Goal: Information Seeking & Learning: Find specific fact

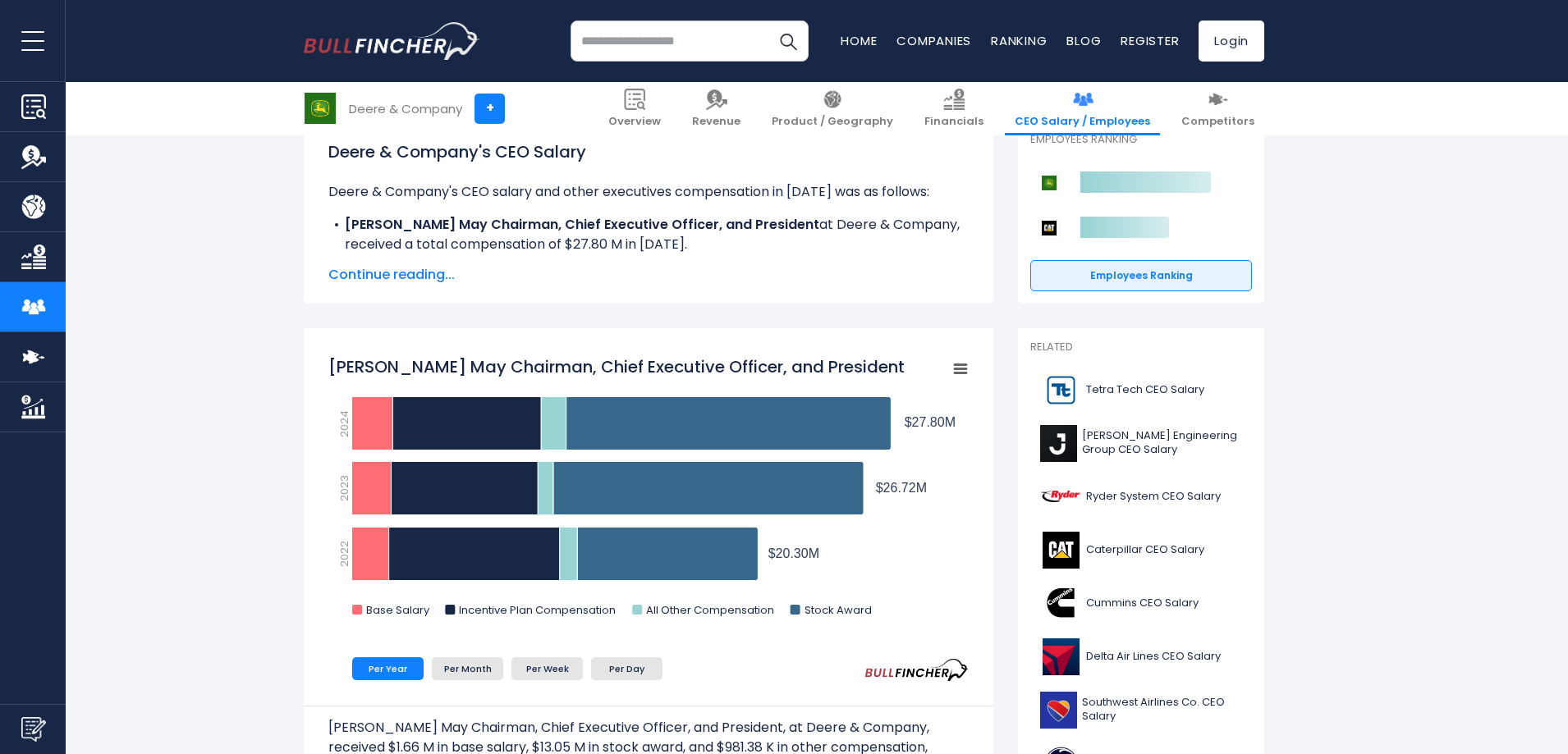
click at [407, 270] on span "Continue reading..." at bounding box center [648, 275] width 640 height 20
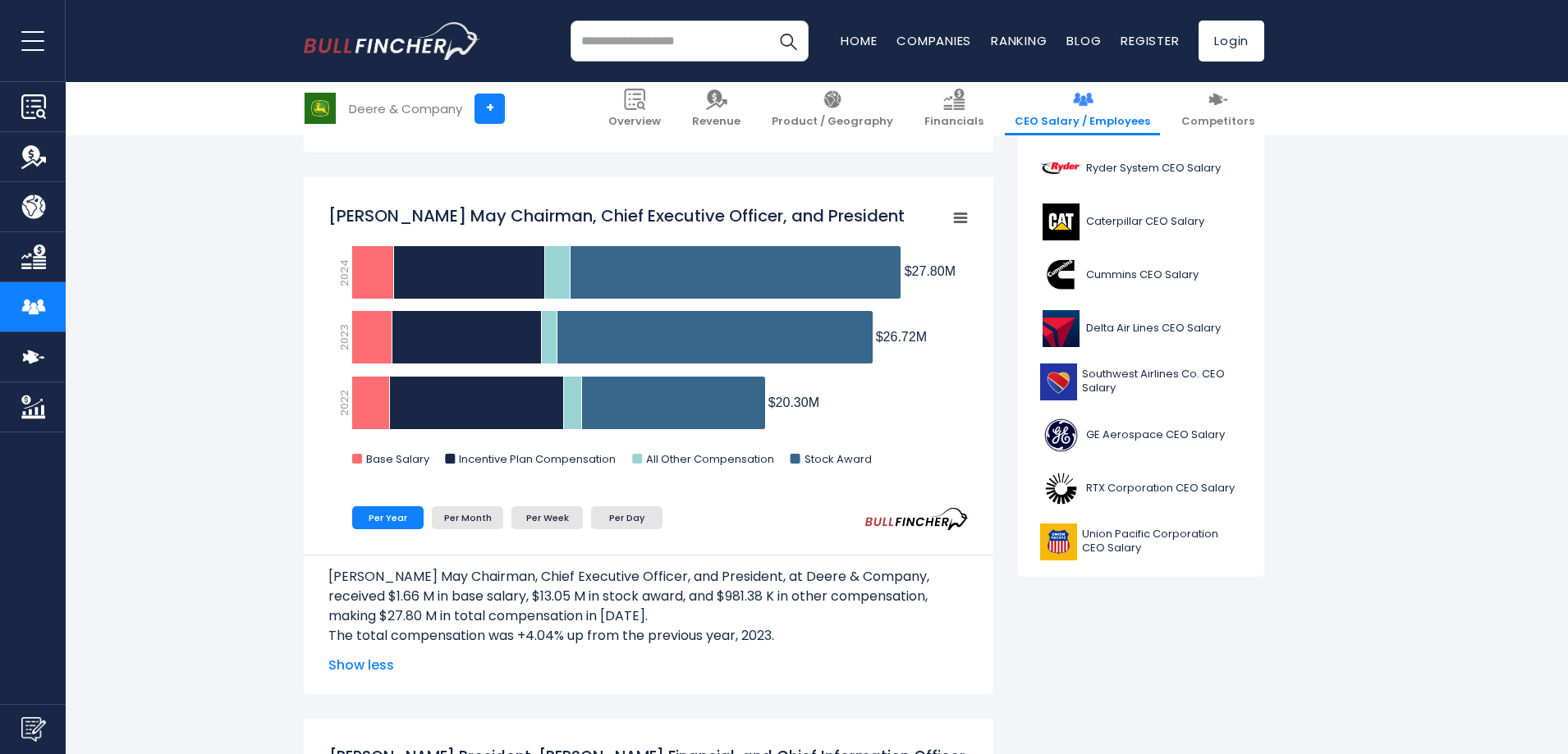
scroll to position [656, 0]
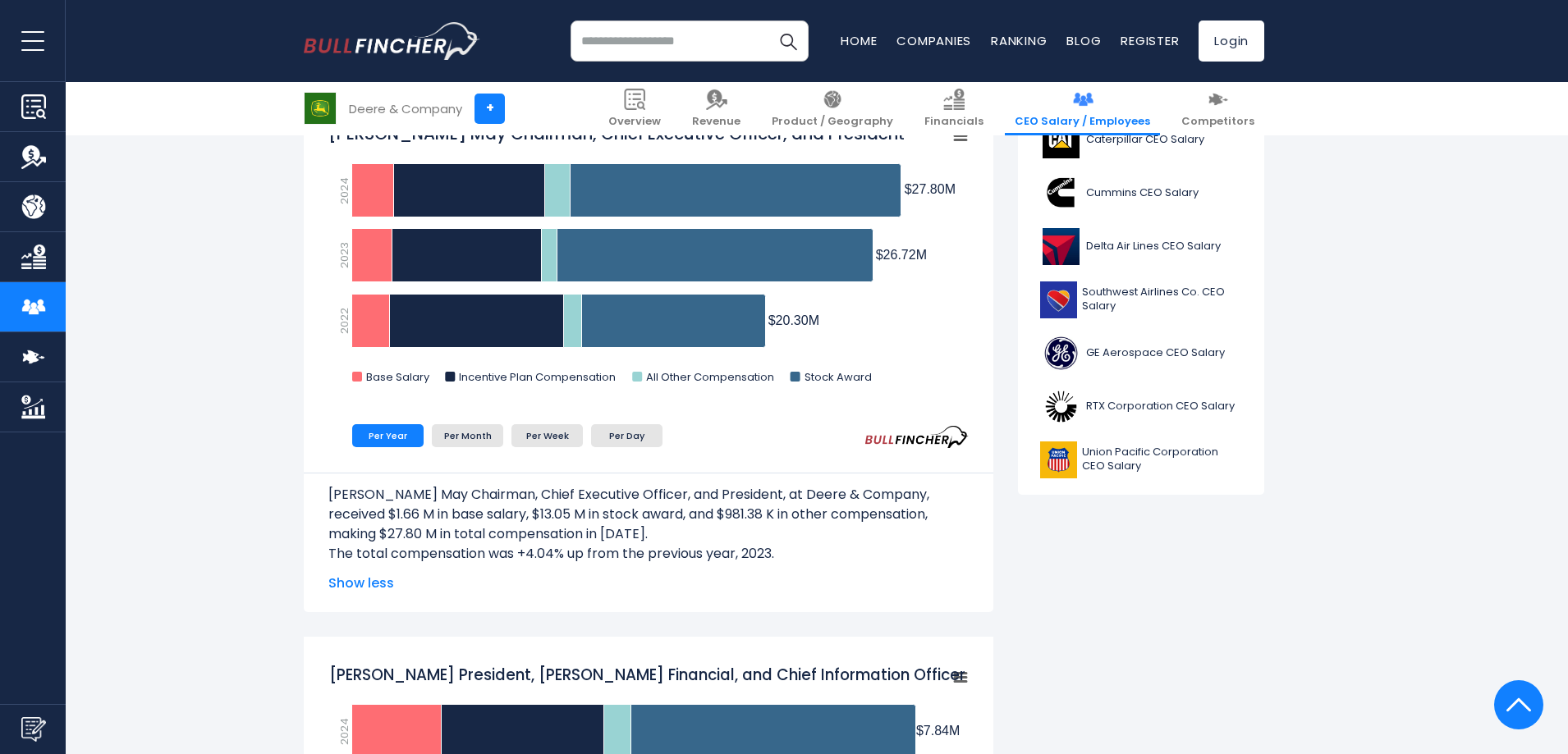
click at [387, 581] on span "Show less" at bounding box center [648, 584] width 640 height 20
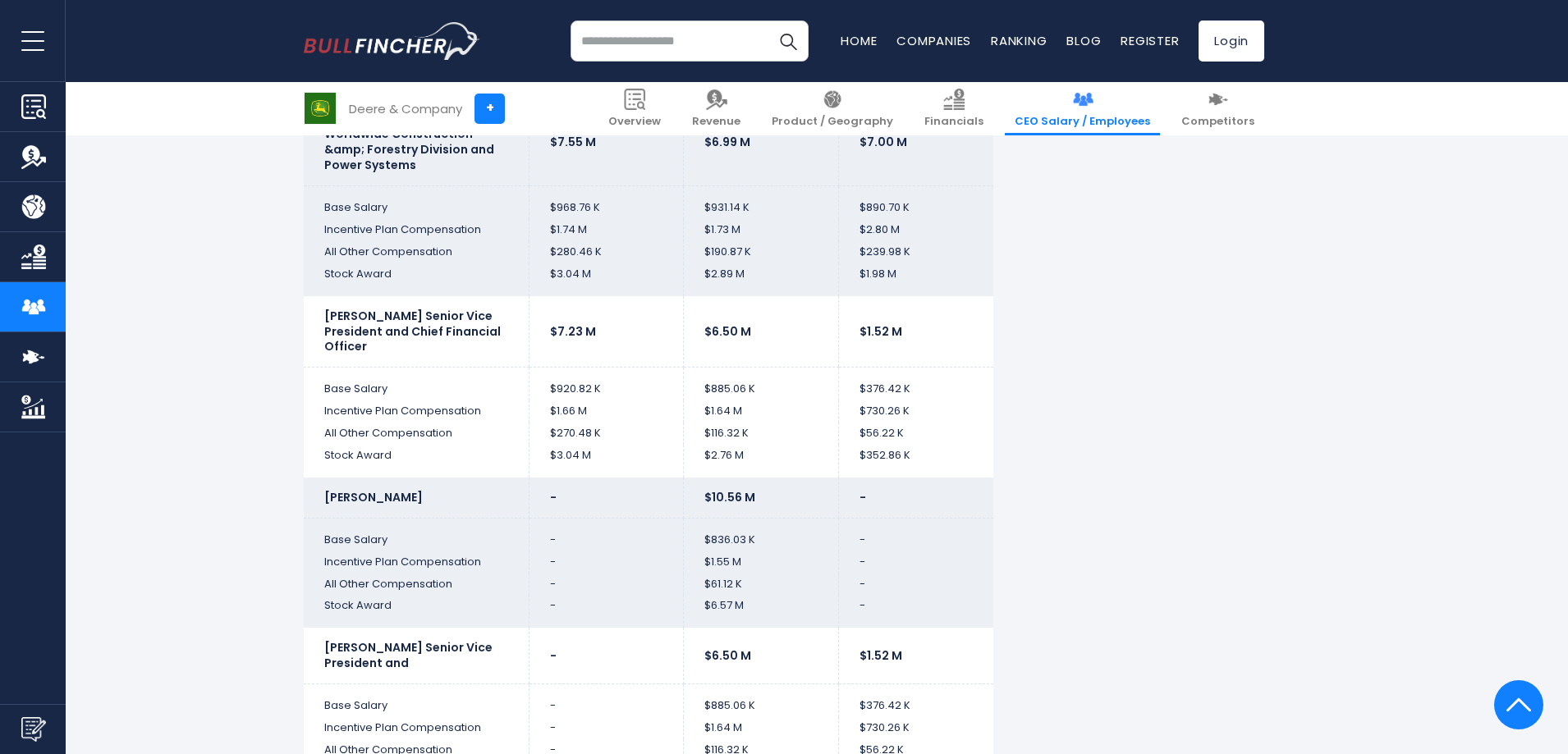
scroll to position [3858, 0]
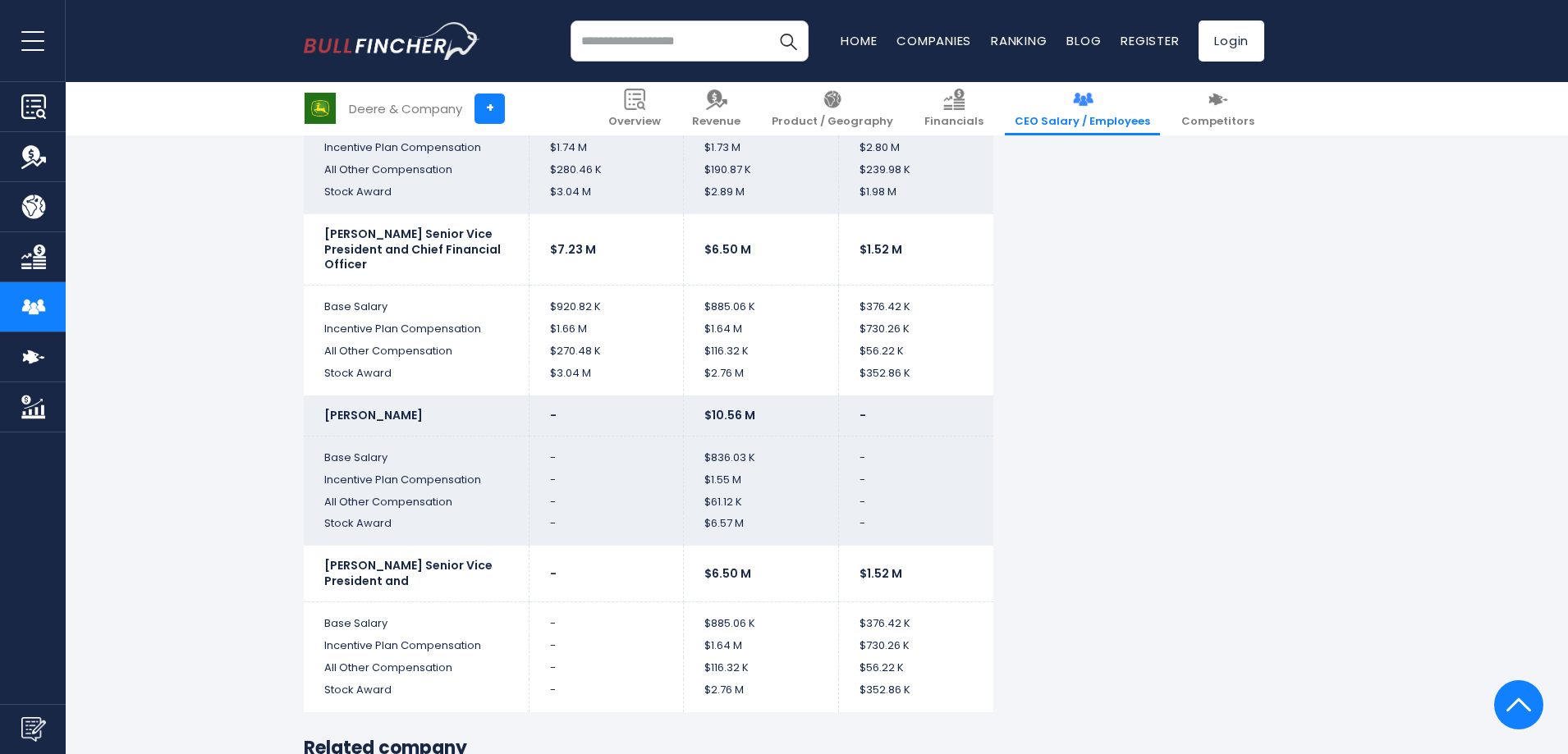
drag, startPoint x: 320, startPoint y: 416, endPoint x: 421, endPoint y: 421, distance: 101.1
click at [415, 420] on td "[PERSON_NAME]" at bounding box center [416, 416] width 225 height 40
drag, startPoint x: 704, startPoint y: 416, endPoint x: 764, endPoint y: 416, distance: 60.0
click at [764, 416] on td "$10.56 M" at bounding box center [760, 416] width 155 height 40
drag, startPoint x: 701, startPoint y: 460, endPoint x: 754, endPoint y: 460, distance: 53.0
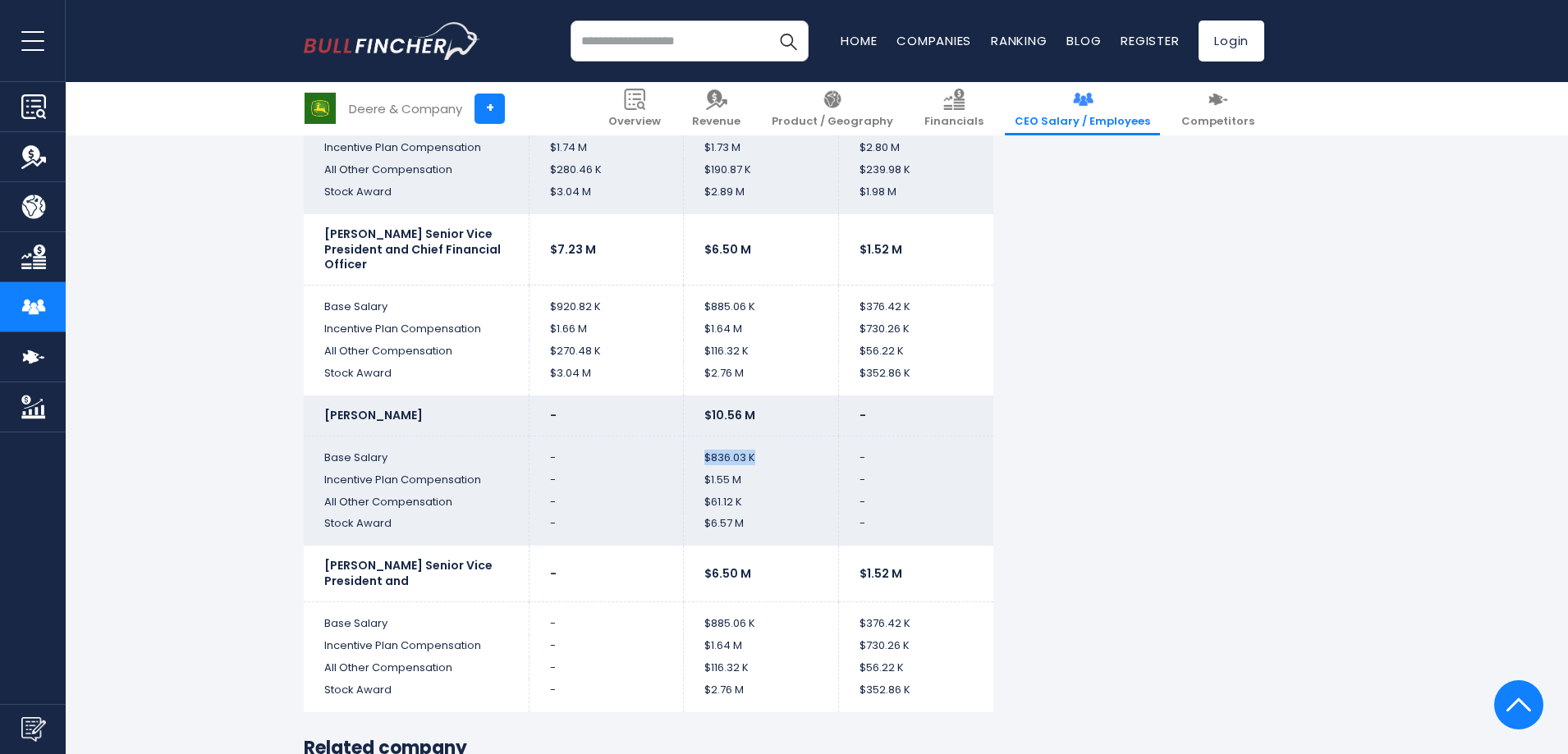
click at [754, 460] on td "$836.03 K" at bounding box center [760, 452] width 155 height 33
drag, startPoint x: 703, startPoint y: 480, endPoint x: 759, endPoint y: 480, distance: 56.0
click at [759, 480] on td "$1.55 M" at bounding box center [760, 480] width 155 height 22
drag, startPoint x: 697, startPoint y: 500, endPoint x: 756, endPoint y: 506, distance: 59.3
click at [756, 506] on td "$61.12 K" at bounding box center [760, 502] width 155 height 22
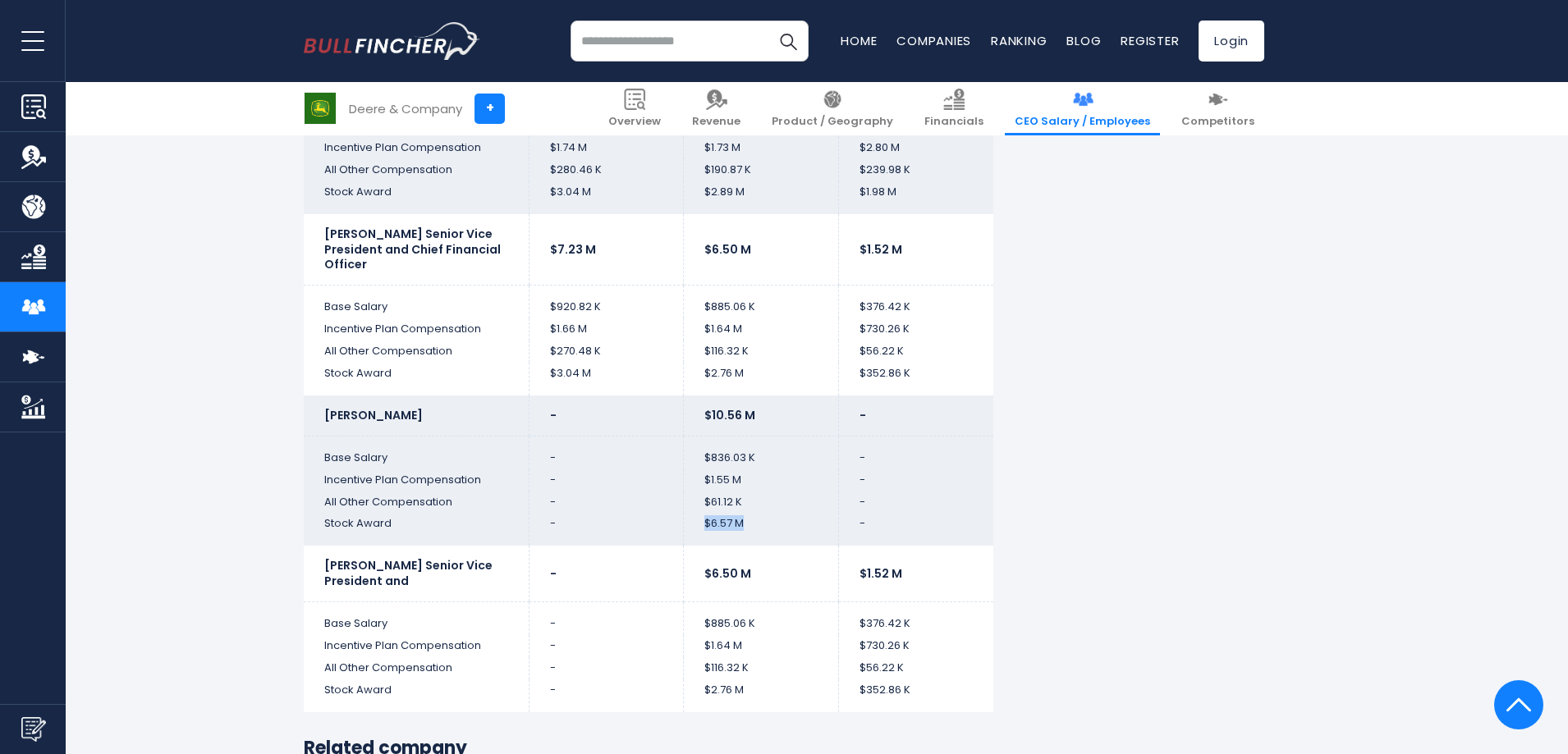
drag, startPoint x: 700, startPoint y: 522, endPoint x: 763, endPoint y: 523, distance: 63.0
click at [763, 523] on td "$6.57 M" at bounding box center [760, 529] width 155 height 33
click at [733, 520] on td "$6.57 M" at bounding box center [760, 529] width 155 height 33
